Goal: Task Accomplishment & Management: Complete application form

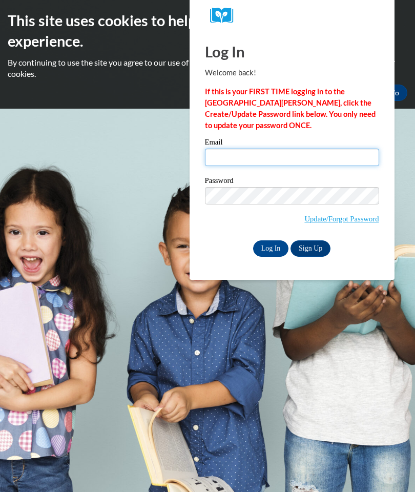
click at [264, 158] on input "Email" at bounding box center [292, 157] width 174 height 17
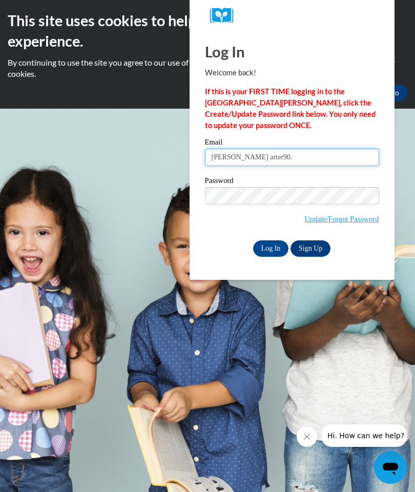
click at [297, 155] on input "tamaria arter90." at bounding box center [292, 157] width 174 height 17
click at [238, 157] on input "tamaria" at bounding box center [292, 157] width 174 height 17
type input "[EMAIL_ADDRESS][DOMAIN_NAME]"
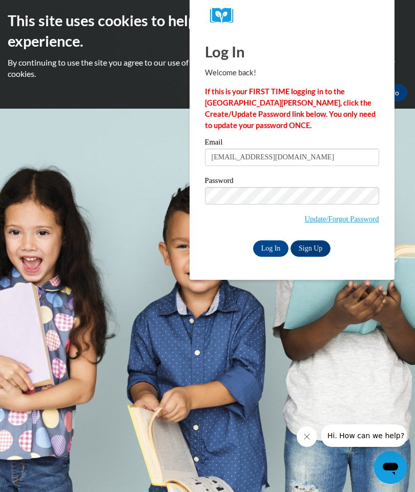
click at [276, 246] on input "Log In" at bounding box center [271, 249] width 36 height 16
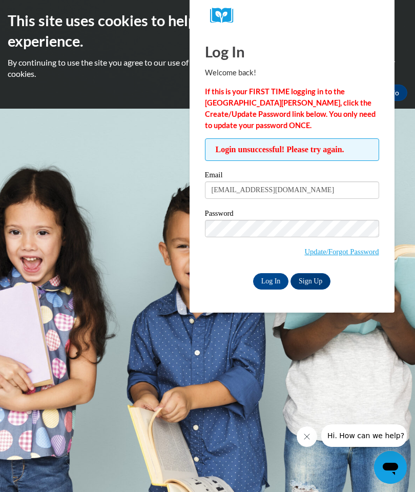
click at [215, 197] on input "tamariacarter90@yahoo.com" at bounding box center [292, 190] width 174 height 17
click at [279, 281] on input "Log In" at bounding box center [271, 281] width 36 height 16
click at [355, 191] on input "tamariacarter90@yahoo.com" at bounding box center [292, 190] width 174 height 17
click at [280, 273] on input "Log In" at bounding box center [271, 281] width 36 height 16
click at [348, 248] on link "Update/Forgot Password" at bounding box center [342, 252] width 74 height 8
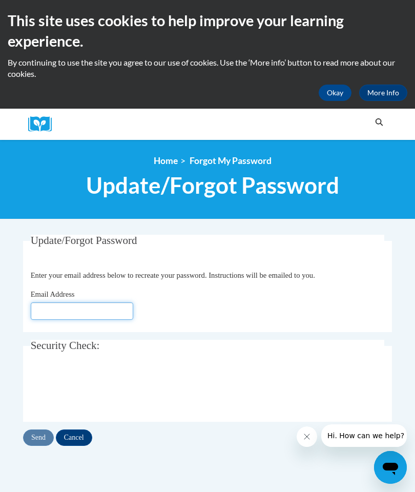
click at [45, 306] on input "Email Address" at bounding box center [82, 311] width 103 height 17
type input "[EMAIL_ADDRESS][DOMAIN_NAME]"
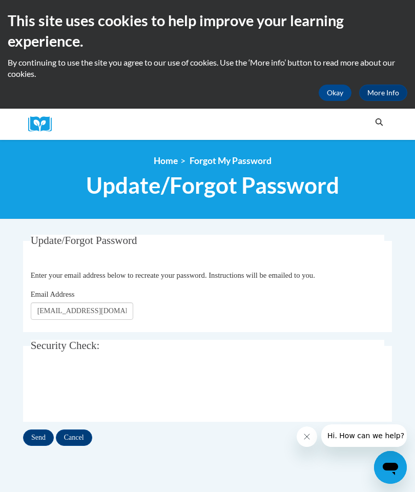
click at [37, 434] on input "Send" at bounding box center [38, 438] width 31 height 16
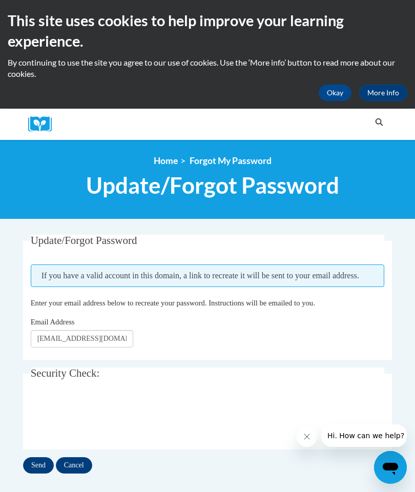
click at [41, 464] on input "Send" at bounding box center [38, 465] width 31 height 16
click at [79, 462] on input "Cancel" at bounding box center [74, 465] width 36 height 16
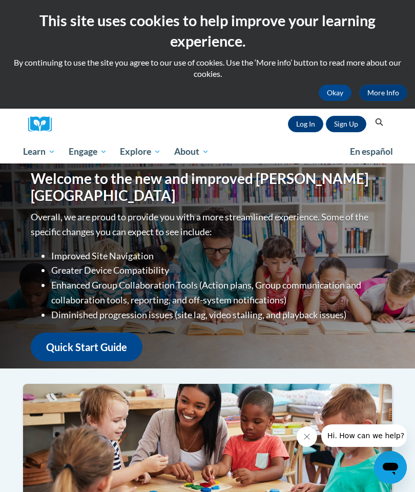
click at [313, 124] on link "Log In" at bounding box center [305, 124] width 35 height 16
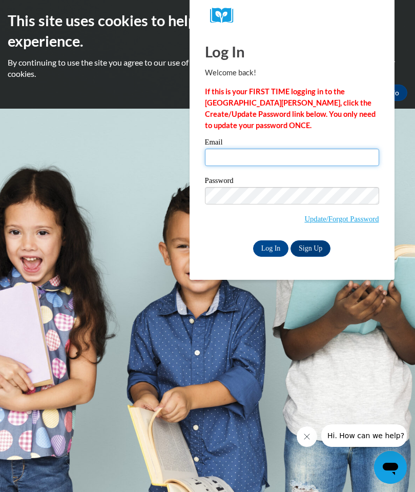
click at [225, 152] on input "Email" at bounding box center [292, 157] width 174 height 17
click at [267, 153] on input "tamariacrter90@yaoo.com" at bounding box center [292, 157] width 174 height 17
click at [264, 157] on input "tamariacrter90@yaoo.com" at bounding box center [292, 157] width 174 height 17
click at [267, 151] on input "tamariacrter90@yaoo.com" at bounding box center [292, 157] width 174 height 17
click at [264, 155] on input "tamariacrter90@yaoo.com" at bounding box center [292, 157] width 174 height 17
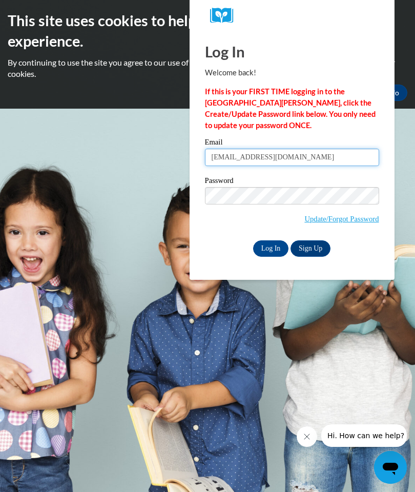
click at [303, 156] on input "tamariacrter90@yaoo.com" at bounding box center [292, 157] width 174 height 17
click at [261, 154] on input "tamariacrter90" at bounding box center [292, 157] width 174 height 17
type input "[EMAIL_ADDRESS][DOMAIN_NAME]"
click at [415, 19] on html "This site uses cookies to help improve your learning experience. By continuing …" at bounding box center [207, 246] width 415 height 492
click at [274, 250] on input "Log In" at bounding box center [271, 249] width 36 height 16
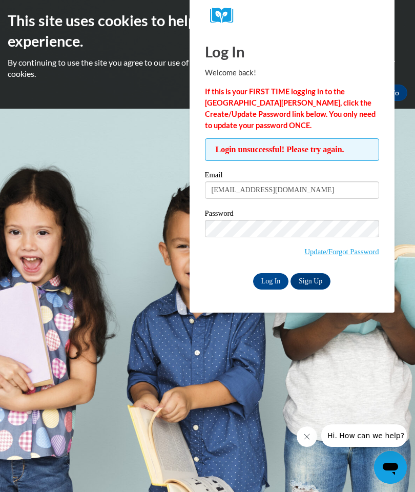
click at [38, 259] on body "This site uses cookies to help improve your learning experience. By continuing …" at bounding box center [207, 246] width 415 height 492
click at [414, 47] on div "This site uses cookies to help improve your learning experience. By continuing …" at bounding box center [207, 55] width 415 height 91
click at [270, 280] on input "Log In" at bounding box center [271, 281] width 36 height 16
click at [275, 282] on input "Log In" at bounding box center [271, 281] width 36 height 16
click at [211, 164] on div "Login unsuccessful! Please try again. Please enter your email! Please enter you…" at bounding box center [292, 213] width 174 height 151
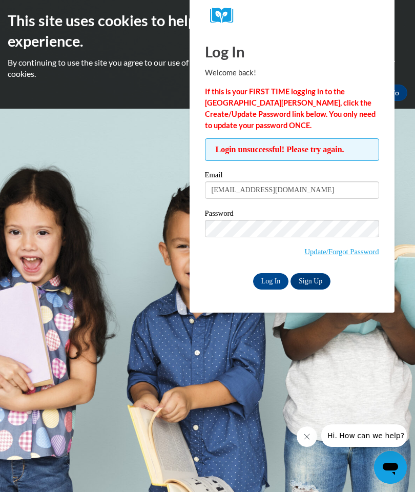
click at [162, 279] on body "This site uses cookies to help improve your learning experience. By continuing …" at bounding box center [207, 246] width 415 height 492
click at [276, 278] on input "Log In" at bounding box center [271, 281] width 36 height 16
click at [351, 248] on link "Update/Forgot Password" at bounding box center [342, 252] width 74 height 8
click at [275, 279] on input "Log In" at bounding box center [271, 281] width 36 height 16
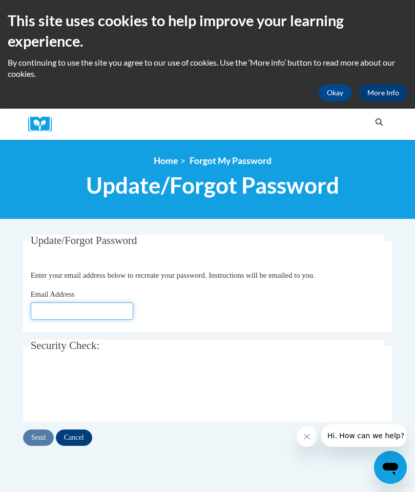
click at [120, 313] on input "Email Address" at bounding box center [82, 311] width 103 height 17
type input "[EMAIL_ADDRESS][DOMAIN_NAME]"
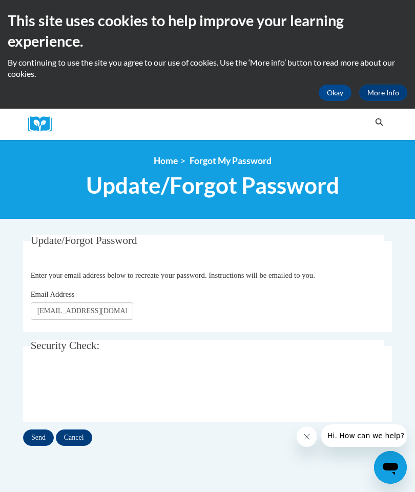
click at [40, 435] on input "Send" at bounding box center [38, 438] width 31 height 16
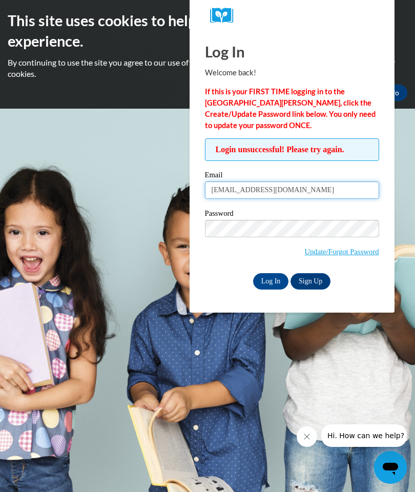
click at [239, 191] on input "[EMAIL_ADDRESS][DOMAIN_NAME]" at bounding box center [292, 190] width 174 height 17
click at [235, 188] on input "tamariac@yahoo.com" at bounding box center [292, 190] width 174 height 17
type input "t"
type input "[EMAIL_ADDRESS][DOMAIN_NAME]"
click at [283, 277] on input "Log In" at bounding box center [271, 281] width 36 height 16
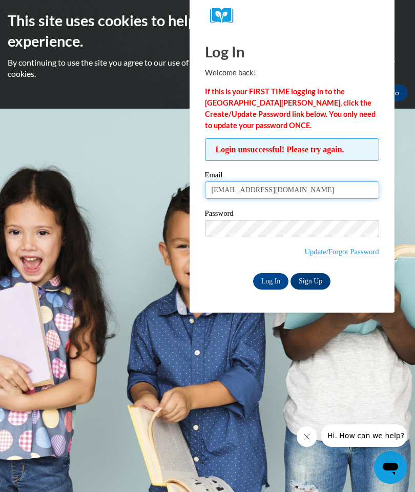
click at [248, 185] on input "[EMAIL_ADDRESS][DOMAIN_NAME]" at bounding box center [292, 190] width 174 height 17
click at [295, 182] on input "tamariacarter@yahoo.com" at bounding box center [292, 190] width 174 height 17
click at [309, 186] on input "tamariacarter@yahoo.com" at bounding box center [292, 190] width 174 height 17
click at [317, 186] on input "tamariacarter@y" at bounding box center [292, 190] width 174 height 17
click at [312, 186] on input "tamariacart" at bounding box center [292, 190] width 174 height 17
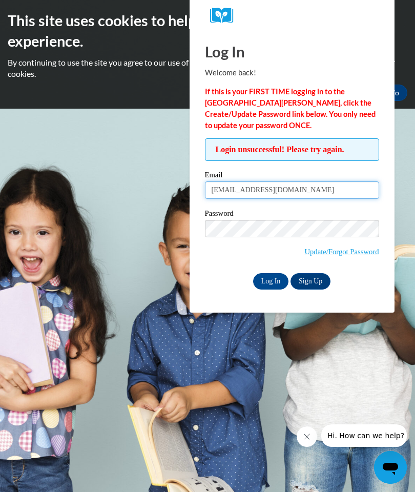
type input "tamariacarter90@yahoo.com"
click at [273, 280] on input "Log In" at bounding box center [271, 281] width 36 height 16
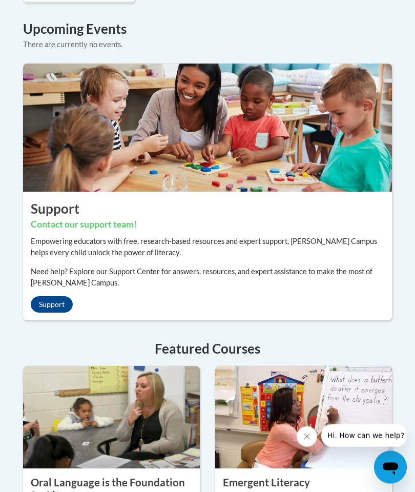
scroll to position [940, 0]
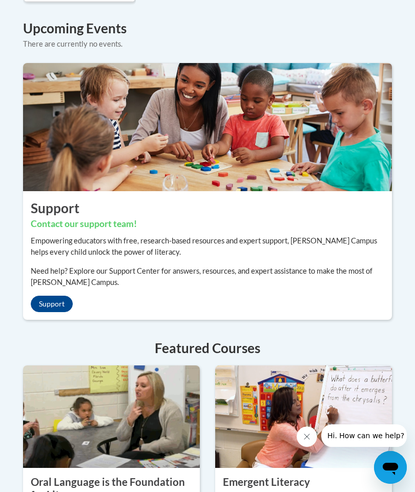
click at [42, 312] on link "Support" at bounding box center [52, 304] width 42 height 16
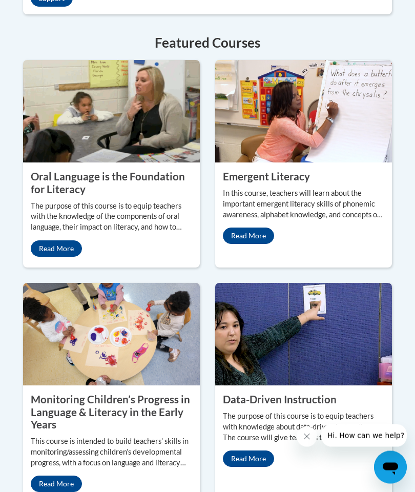
scroll to position [1247, 0]
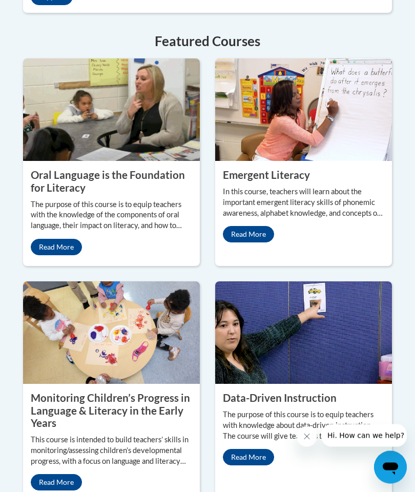
click at [100, 232] on p "The purpose of this course is to equip teachers with the knowledge of the compo…" at bounding box center [112, 216] width 162 height 32
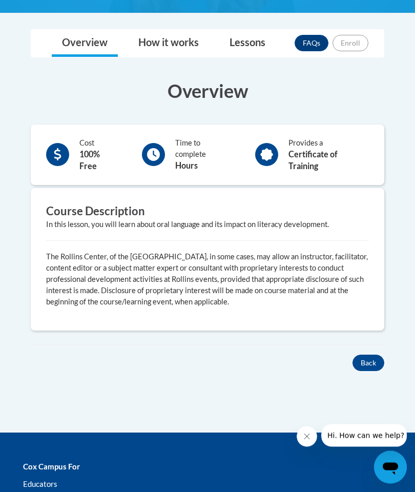
scroll to position [279, 0]
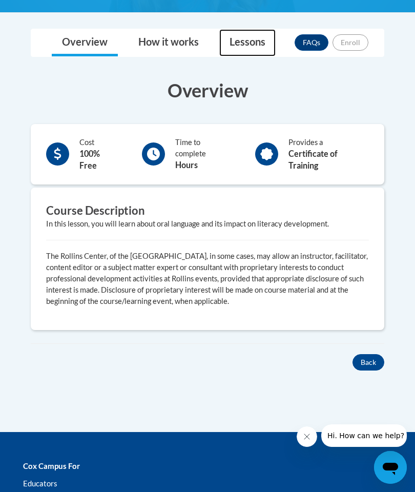
click at [244, 37] on link "Lessons" at bounding box center [247, 42] width 56 height 27
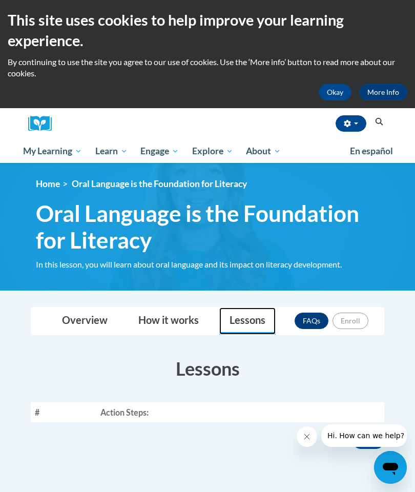
scroll to position [0, 0]
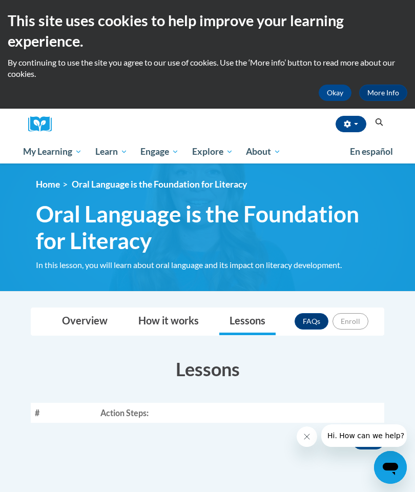
click at [0, 0] on span "Early Care and Learning" at bounding box center [0, 0] width 0 height 0
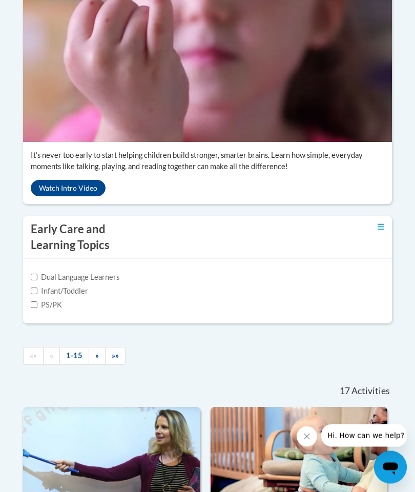
scroll to position [333, 0]
click at [58, 196] on button "Watch Intro Video" at bounding box center [68, 188] width 75 height 16
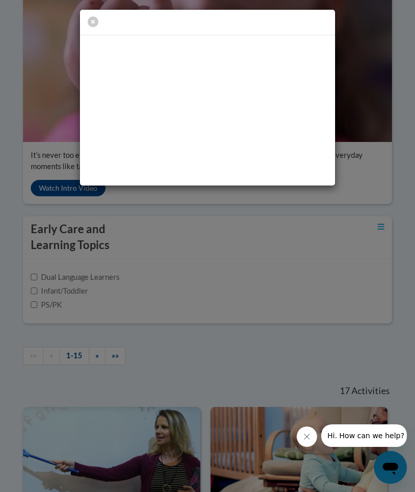
click at [63, 127] on div at bounding box center [207, 97] width 415 height 195
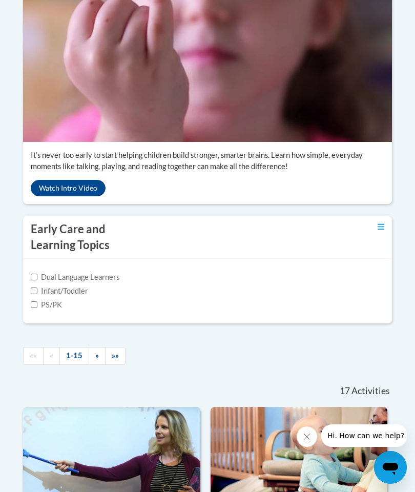
click at [18, 337] on div "Early Care and Learning Topics Dual Language Learners Infant/Toddler PS/PK" at bounding box center [207, 276] width 385 height 121
click at [32, 283] on label "Dual Language Learners" at bounding box center [75, 277] width 89 height 11
click at [32, 280] on input "Dual Language Learners" at bounding box center [34, 277] width 7 height 7
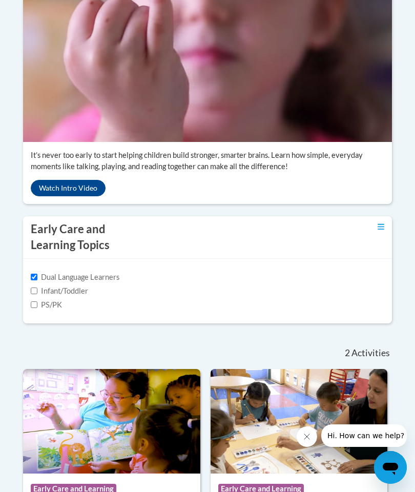
click at [24, 324] on div "Dual Language Learners Infant/Toddler PS/PK" at bounding box center [207, 291] width 369 height 65
click at [36, 280] on input "Dual Language Learners" at bounding box center [34, 277] width 7 height 7
checkbox input "false"
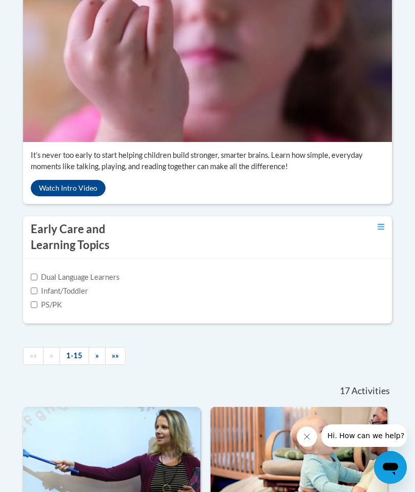
click at [33, 297] on label "Infant/Toddler" at bounding box center [59, 291] width 57 height 11
click at [33, 294] on input "Infant/Toddler" at bounding box center [34, 291] width 7 height 7
checkbox input "true"
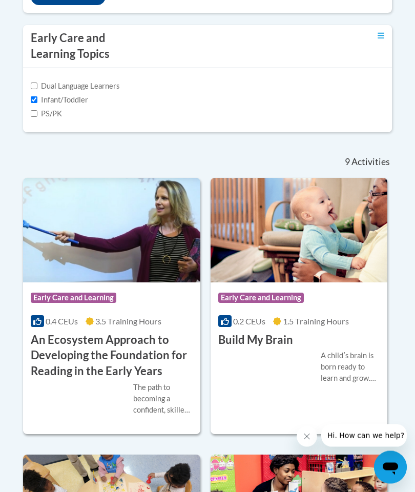
scroll to position [525, 0]
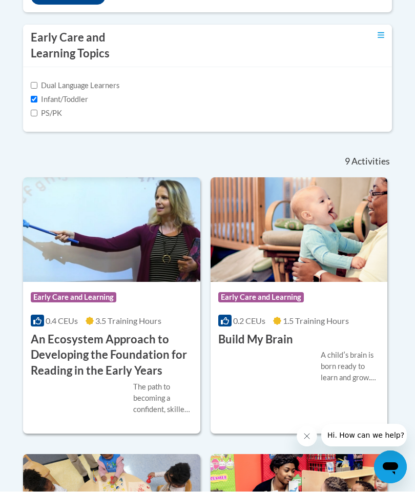
click at [67, 283] on img at bounding box center [111, 230] width 177 height 105
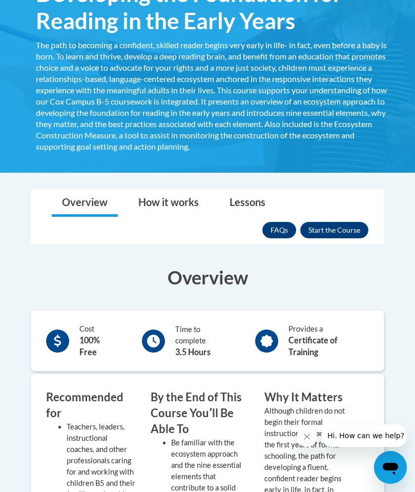
scroll to position [287, 0]
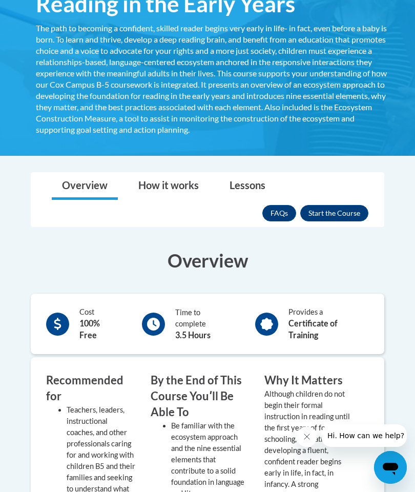
click at [342, 214] on button "Enroll" at bounding box center [334, 213] width 68 height 16
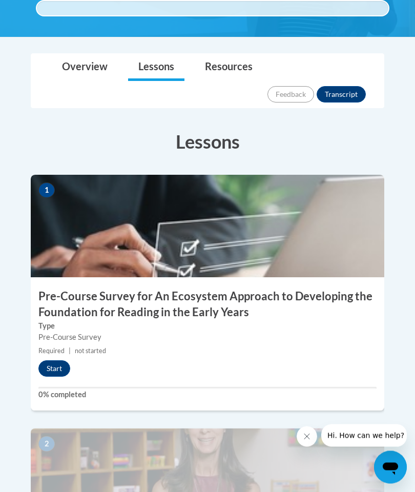
scroll to position [323, 0]
click at [40, 360] on button "Start" at bounding box center [54, 368] width 32 height 16
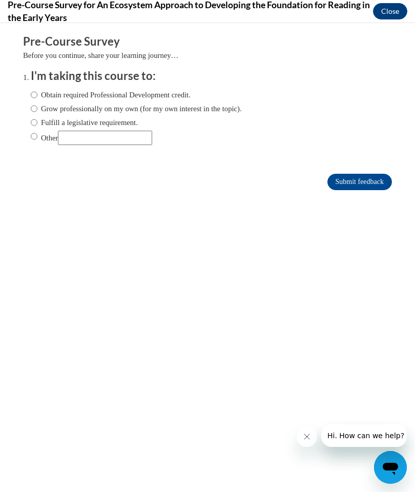
scroll to position [0, 0]
click at [34, 92] on input "Obtain required Professional Development credit." at bounding box center [34, 94] width 7 height 11
radio input "true"
click at [342, 186] on input "Submit feedback" at bounding box center [360, 182] width 65 height 16
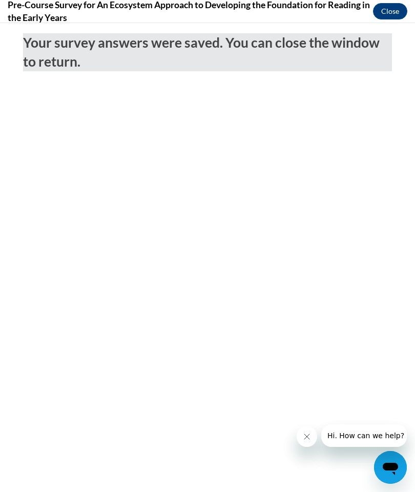
click at [391, 11] on button "Close" at bounding box center [390, 11] width 34 height 16
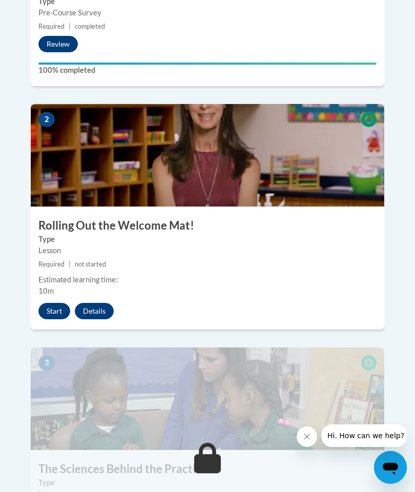
scroll to position [648, 0]
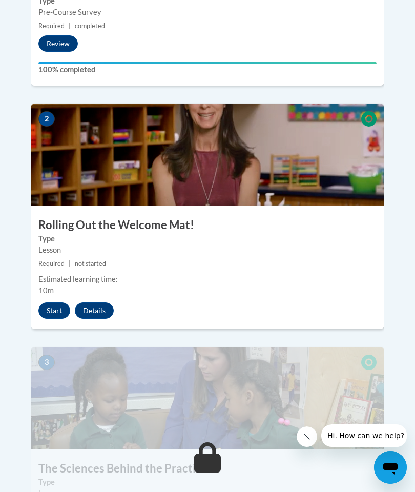
click at [45, 303] on button "Start" at bounding box center [54, 311] width 32 height 16
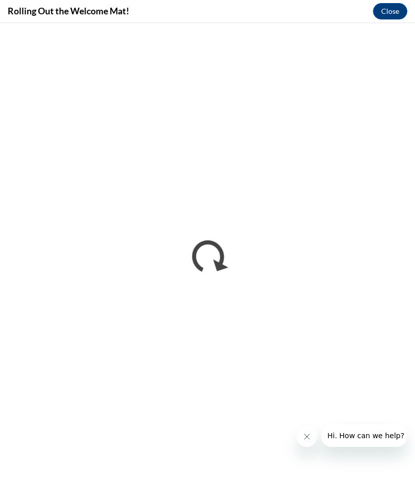
scroll to position [0, 0]
click at [306, 431] on button "Close message from company" at bounding box center [307, 437] width 21 height 21
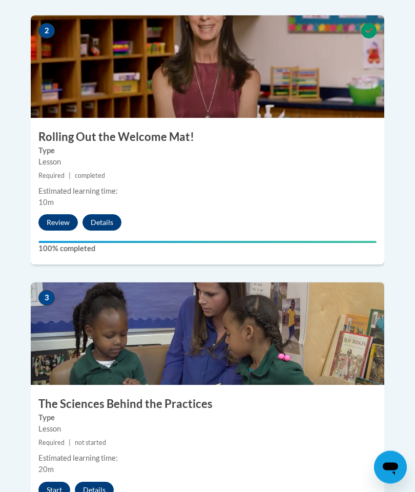
scroll to position [736, 0]
click at [48, 482] on button "Start" at bounding box center [54, 490] width 32 height 16
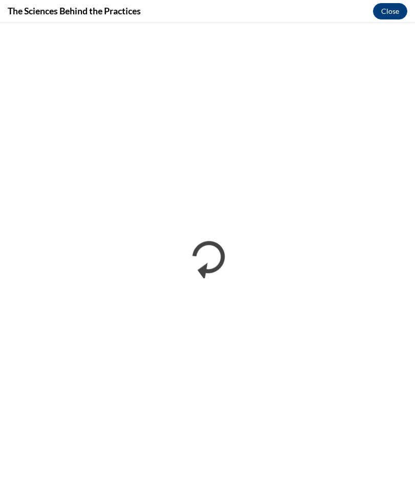
scroll to position [0, 0]
click at [217, 9] on div "The Sciences Behind the Practices Close" at bounding box center [207, 11] width 415 height 23
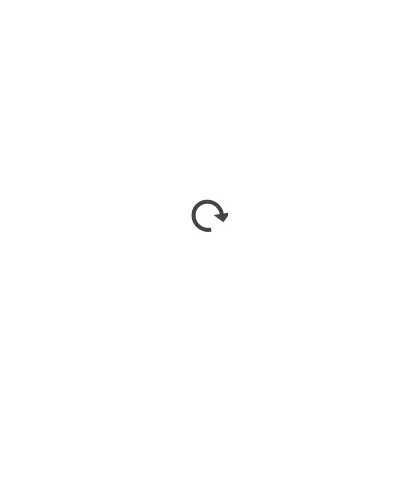
scroll to position [777, 0]
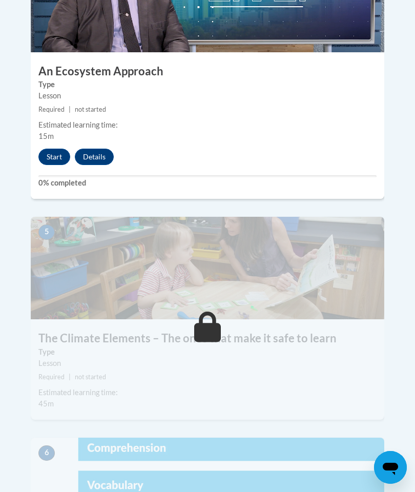
scroll to position [1334, 0]
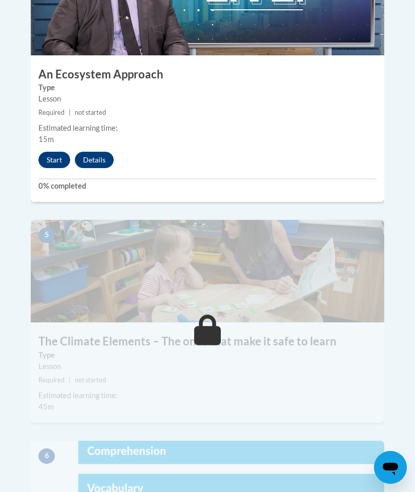
click at [45, 152] on button "Start" at bounding box center [54, 160] width 32 height 16
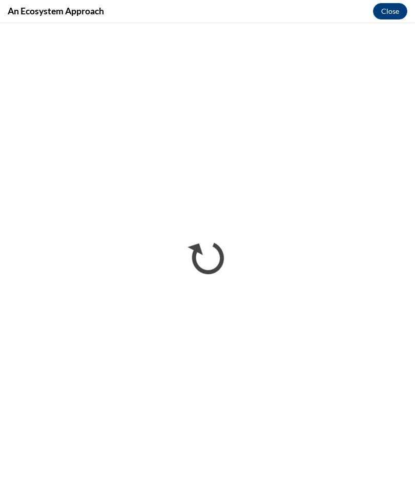
scroll to position [0, 0]
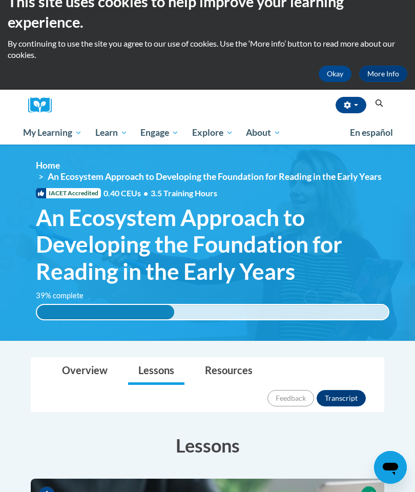
scroll to position [4, 0]
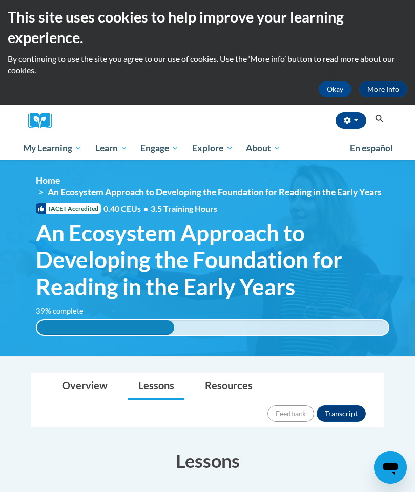
click at [132, 278] on span "An Ecosystem Approach to Developing the Foundation for Reading in the Early Yea…" at bounding box center [213, 259] width 354 height 81
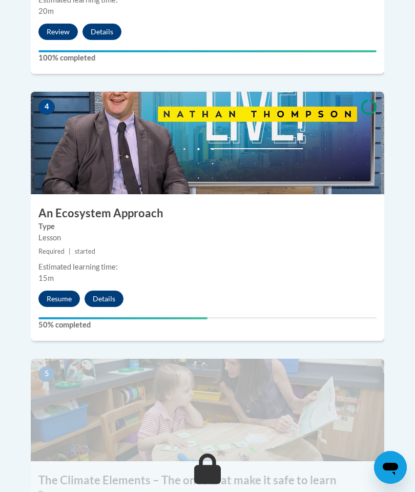
scroll to position [1189, 0]
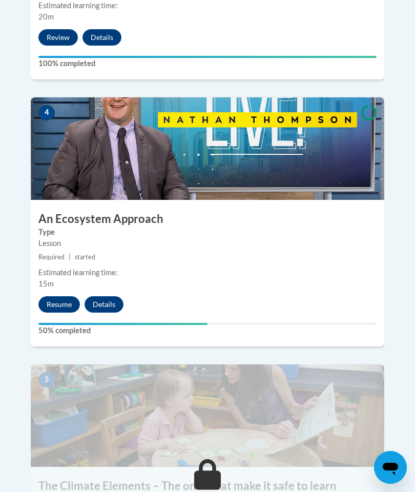
click at [53, 296] on button "Resume" at bounding box center [59, 304] width 42 height 16
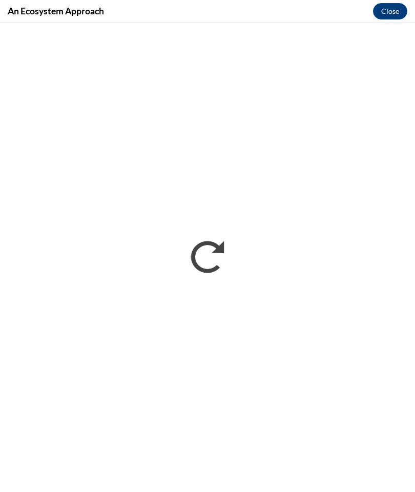
scroll to position [0, 0]
